Goal: Information Seeking & Learning: Learn about a topic

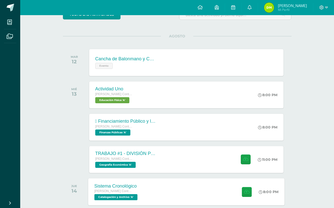
scroll to position [101, 0]
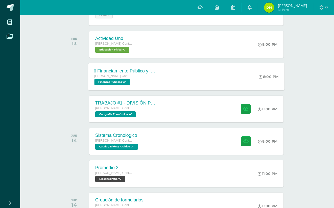
click at [156, 71] on div " Financiamiento Público y la Política Económica.  Tesorería Nacional. [PERSON…" at bounding box center [125, 76] width 74 height 27
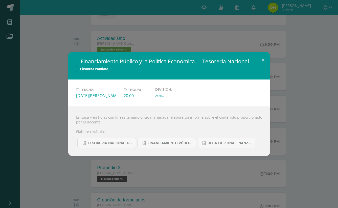
click at [308, 78] on div " Financiamiento Público y la Política Económica.  Tesorería Nacional. Finanza…" at bounding box center [169, 104] width 334 height 105
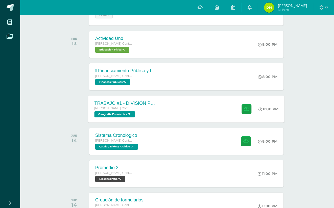
click at [220, 102] on div "TRABAJO #1 - DIVISIÓN POLÍTICA DEL MUNDO [PERSON_NAME] con Orientación en Compu…" at bounding box center [186, 109] width 197 height 27
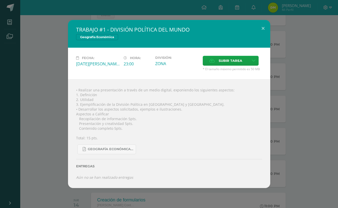
click at [311, 94] on div "TRABAJO #1 - DIVISIÓN POLÍTICA DEL MUNDO Geografía Económica Fecha: Miércoles 1…" at bounding box center [169, 104] width 334 height 168
